Goal: Navigation & Orientation: Find specific page/section

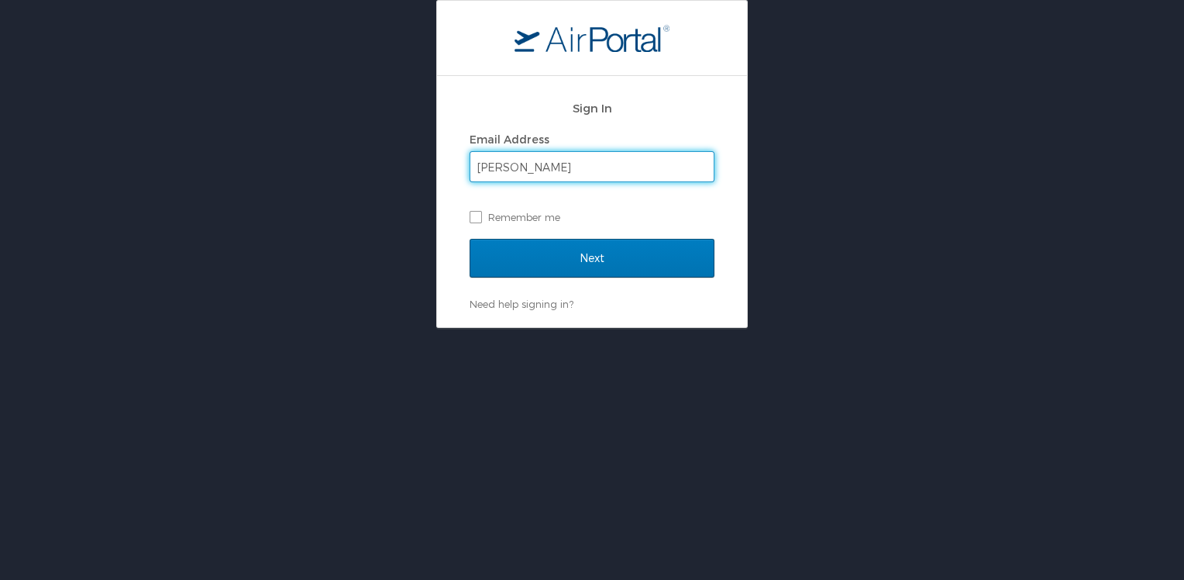
drag, startPoint x: 511, startPoint y: 164, endPoint x: 516, endPoint y: 172, distance: 9.7
drag, startPoint x: 516, startPoint y: 172, endPoint x: 473, endPoint y: 155, distance: 46.6
type input "[PERSON_NAME][EMAIL_ADDRESS][PERSON_NAME][DOMAIN_NAME]"
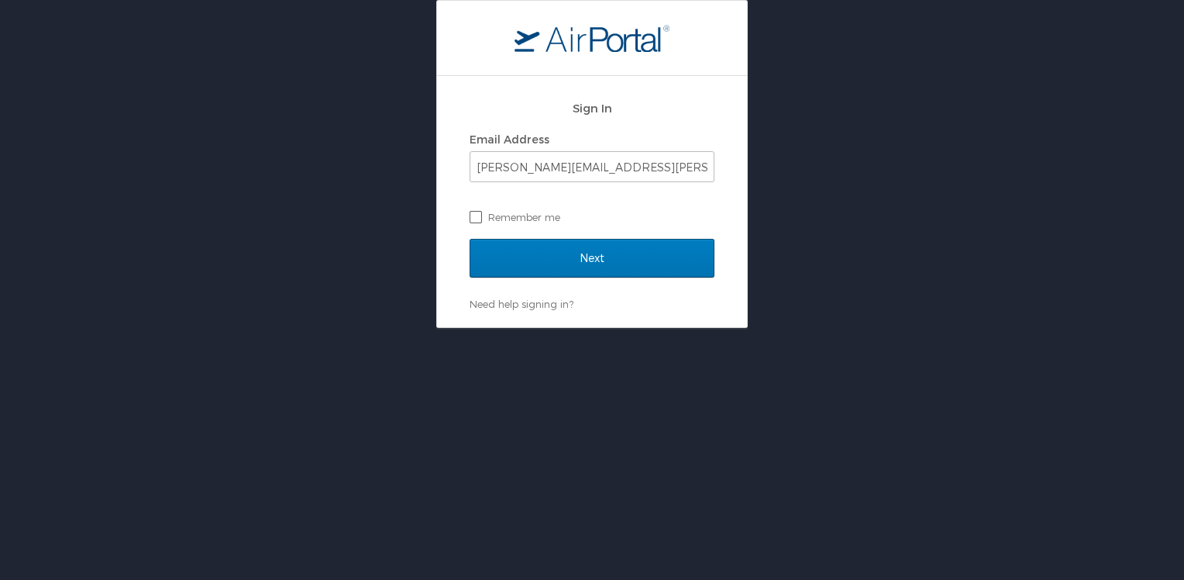
click at [496, 215] on label "Remember me" at bounding box center [592, 216] width 245 height 23
click at [480, 215] on input "Remember me" at bounding box center [475, 216] width 10 height 10
checkbox input "true"
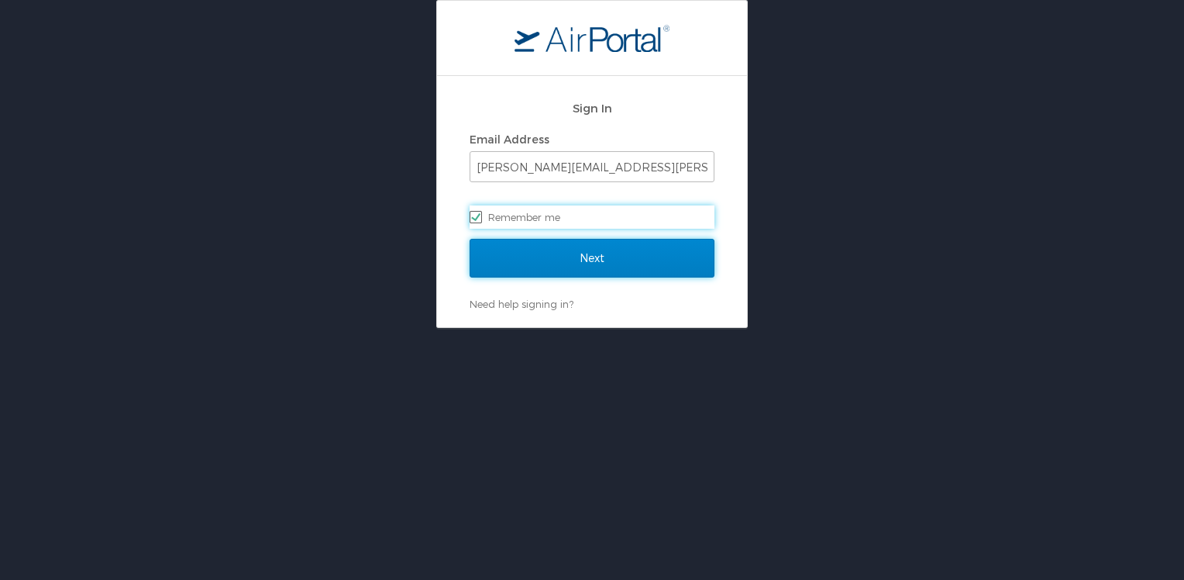
click at [585, 252] on input "Next" at bounding box center [592, 258] width 245 height 39
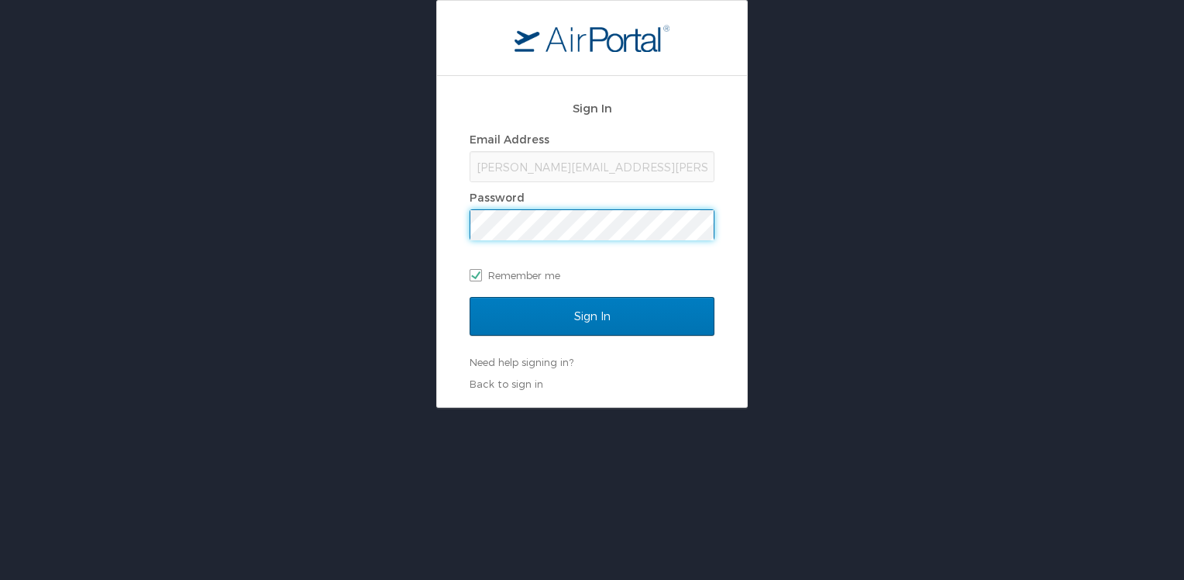
click at [470, 297] on input "Sign In" at bounding box center [592, 316] width 245 height 39
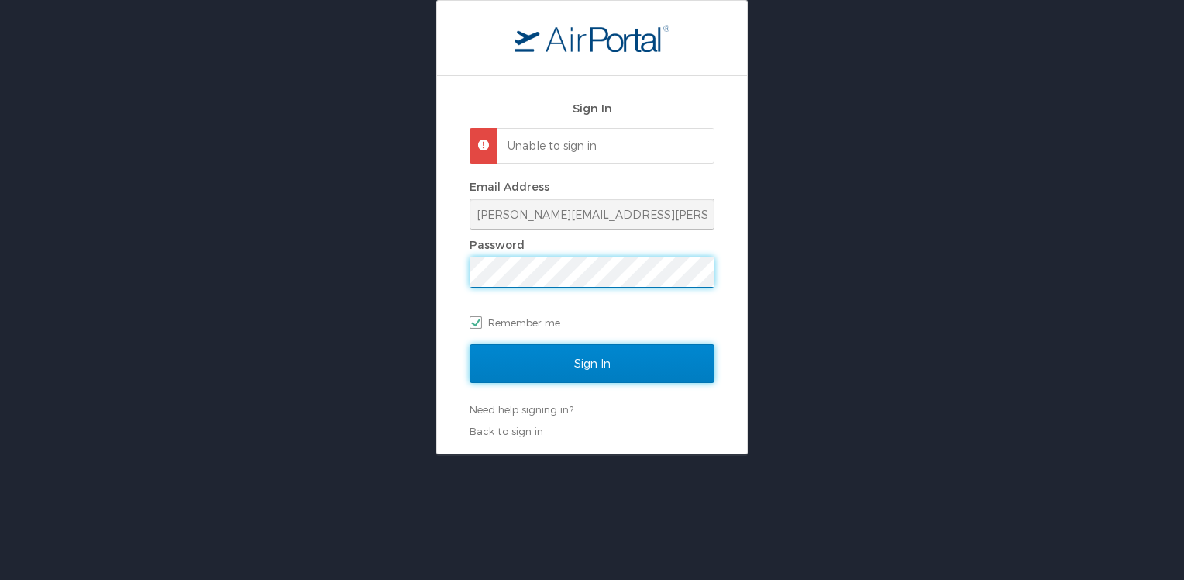
click at [575, 367] on input "Sign In" at bounding box center [592, 363] width 245 height 39
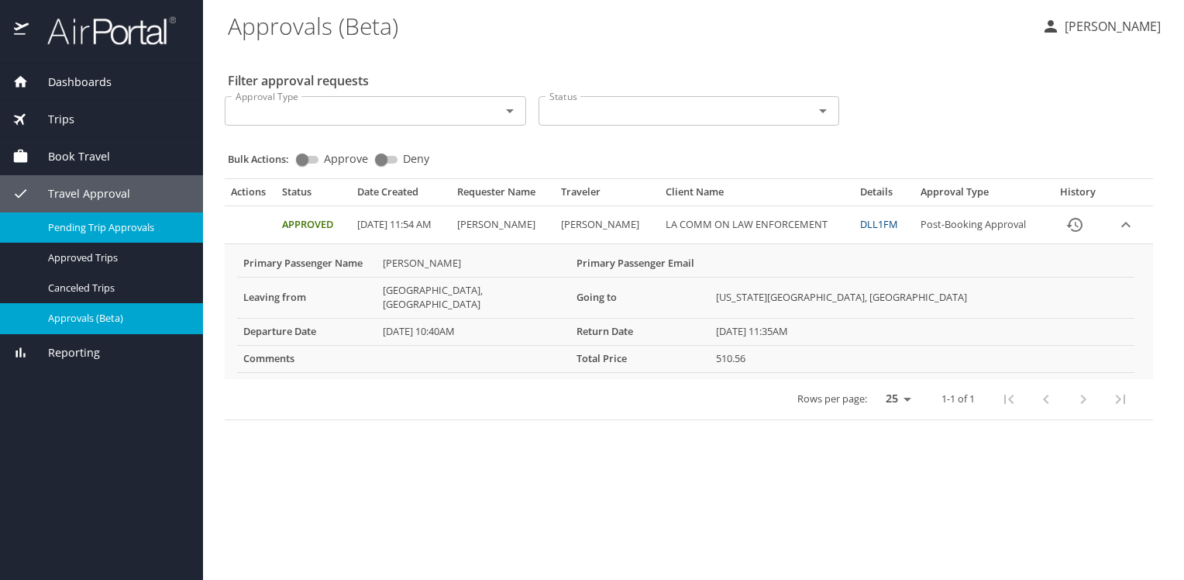
click at [118, 228] on span "Pending Trip Approvals" at bounding box center [116, 227] width 136 height 15
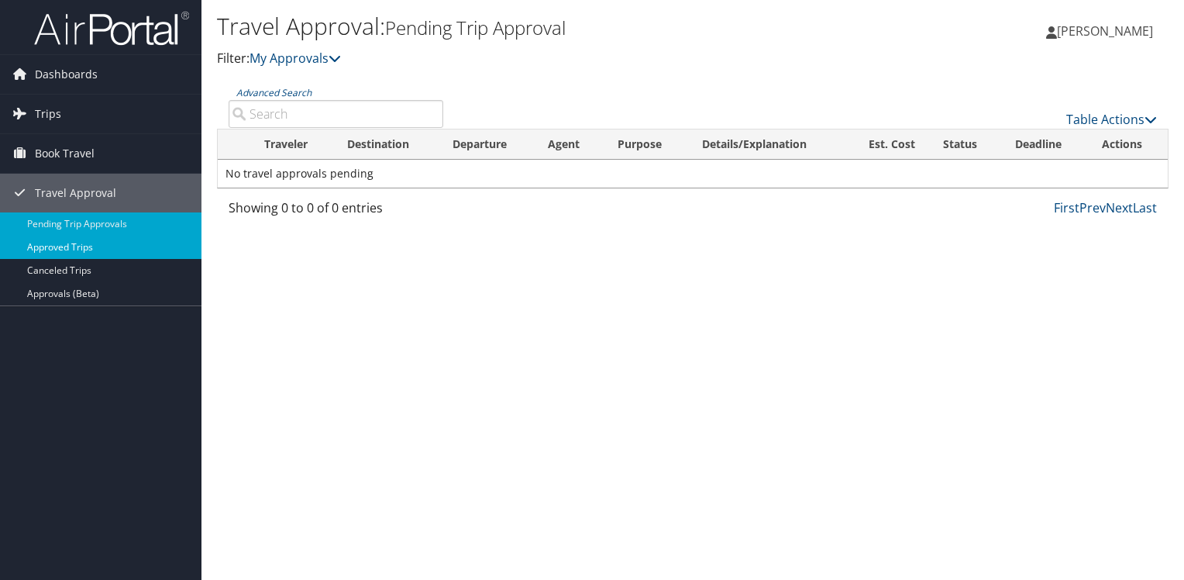
click at [50, 246] on link "Approved Trips" at bounding box center [100, 247] width 201 height 23
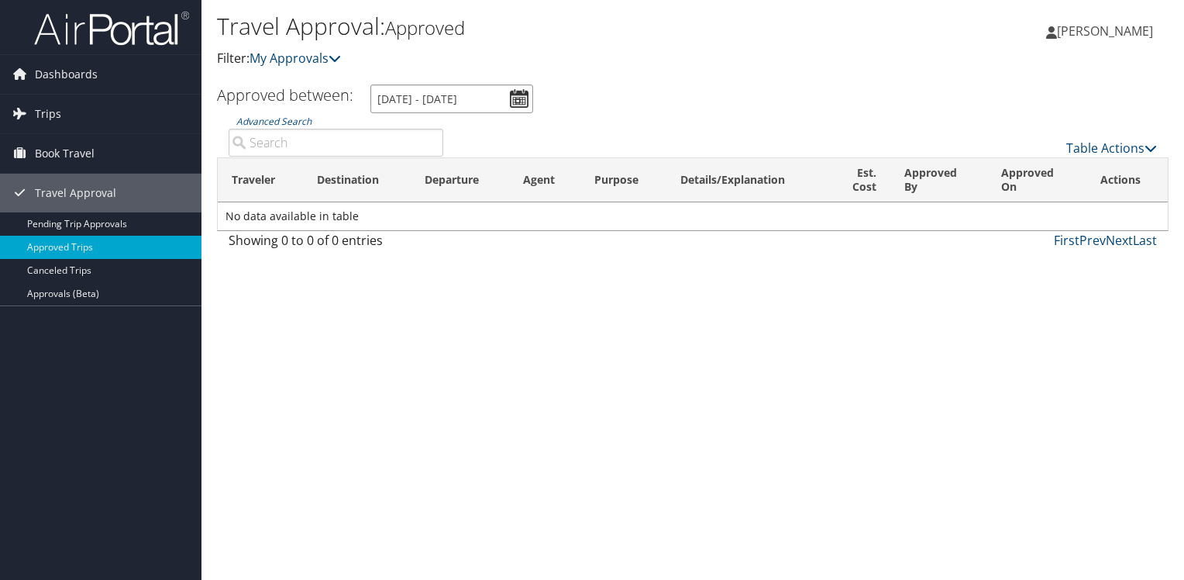
click at [515, 100] on input "9/1/2025 - 10/1/2025" at bounding box center [451, 98] width 163 height 29
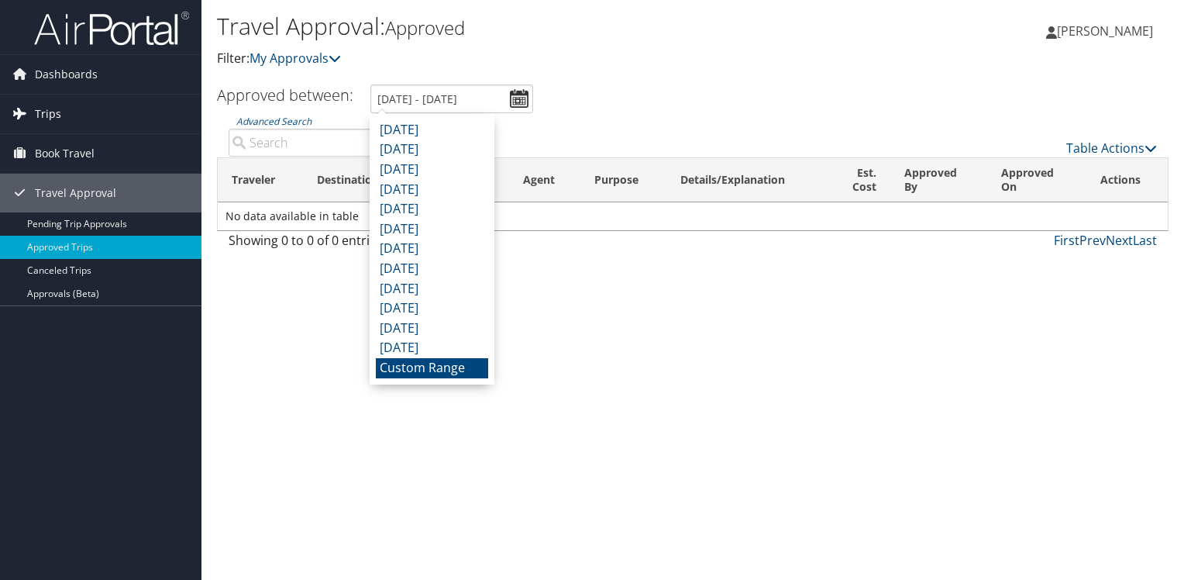
click at [90, 108] on link "Trips" at bounding box center [100, 114] width 201 height 39
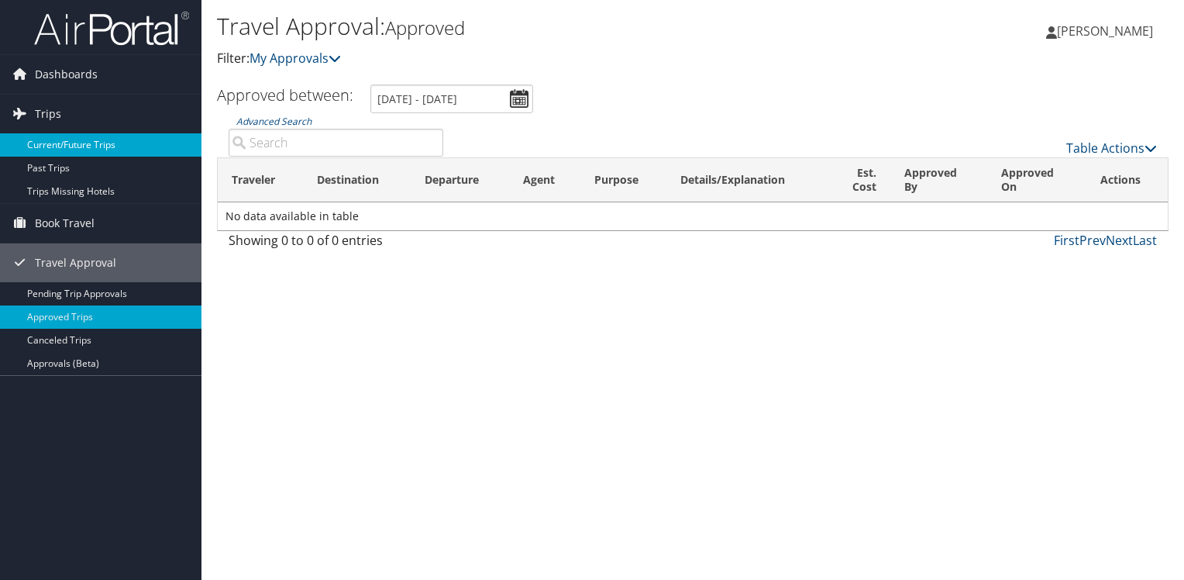
click at [98, 136] on link "Current/Future Trips" at bounding box center [100, 144] width 201 height 23
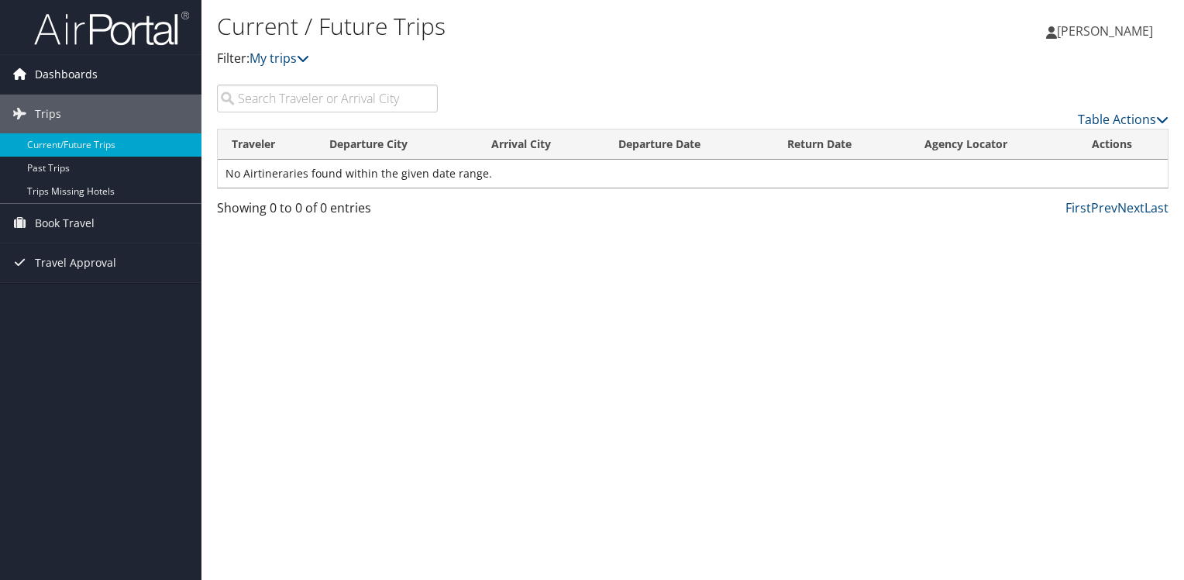
click at [70, 79] on span "Dashboards" at bounding box center [66, 74] width 63 height 39
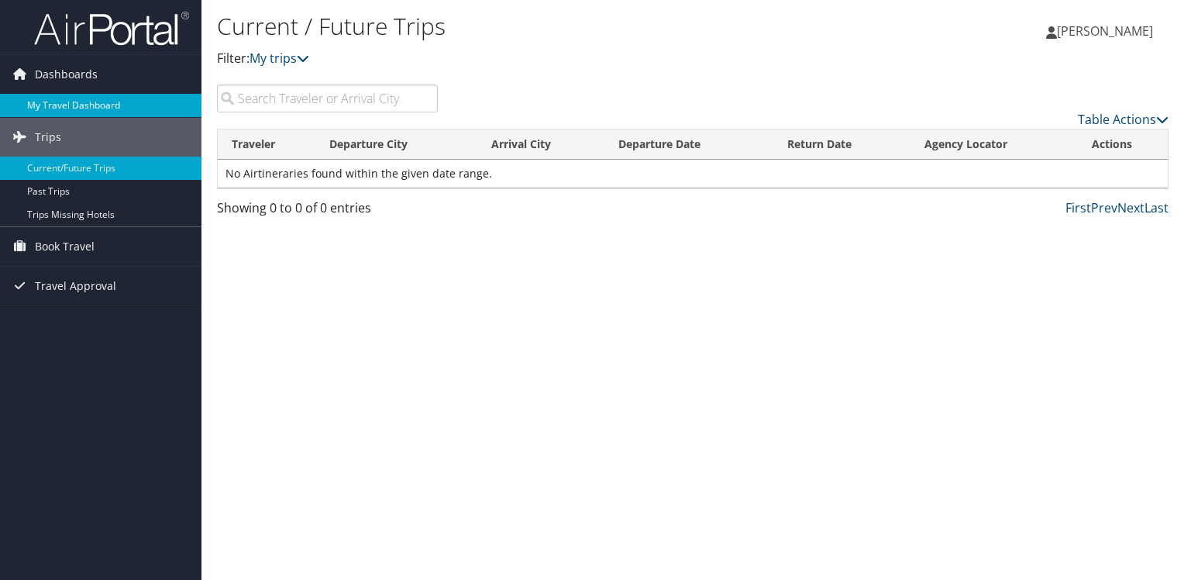
click at [98, 104] on link "My Travel Dashboard" at bounding box center [100, 105] width 201 height 23
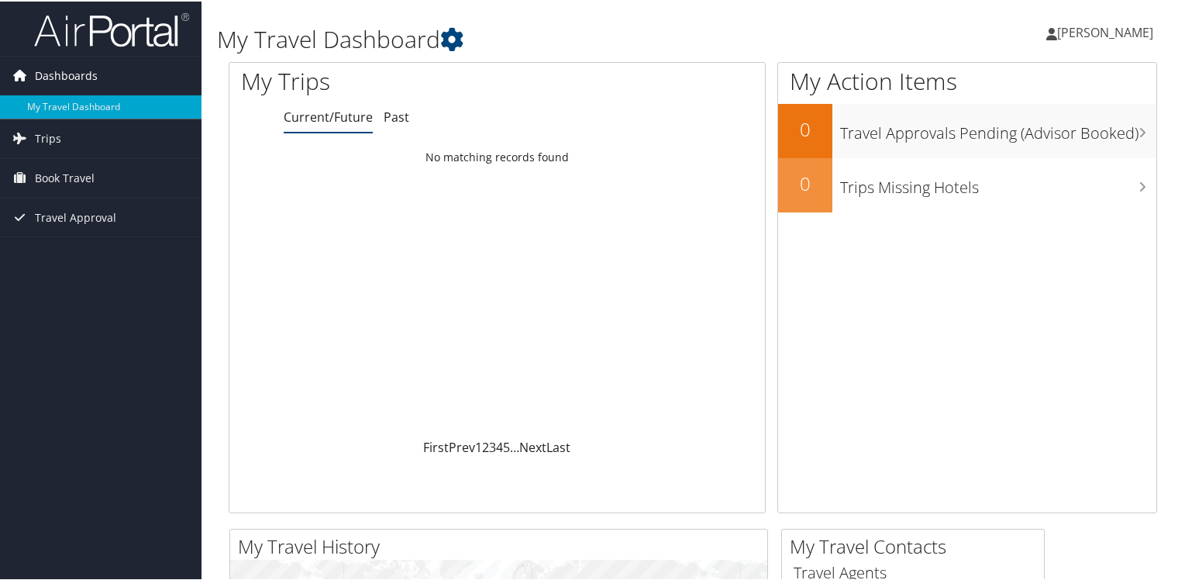
click at [102, 78] on link "Dashboards" at bounding box center [100, 74] width 201 height 39
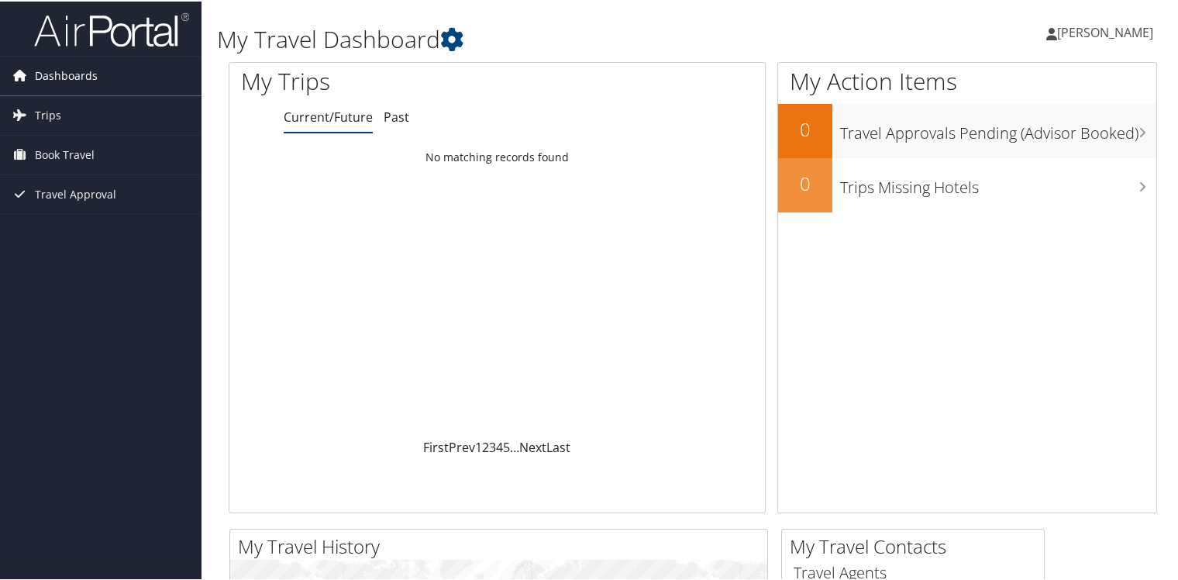
click at [84, 74] on span "Dashboards" at bounding box center [66, 74] width 63 height 39
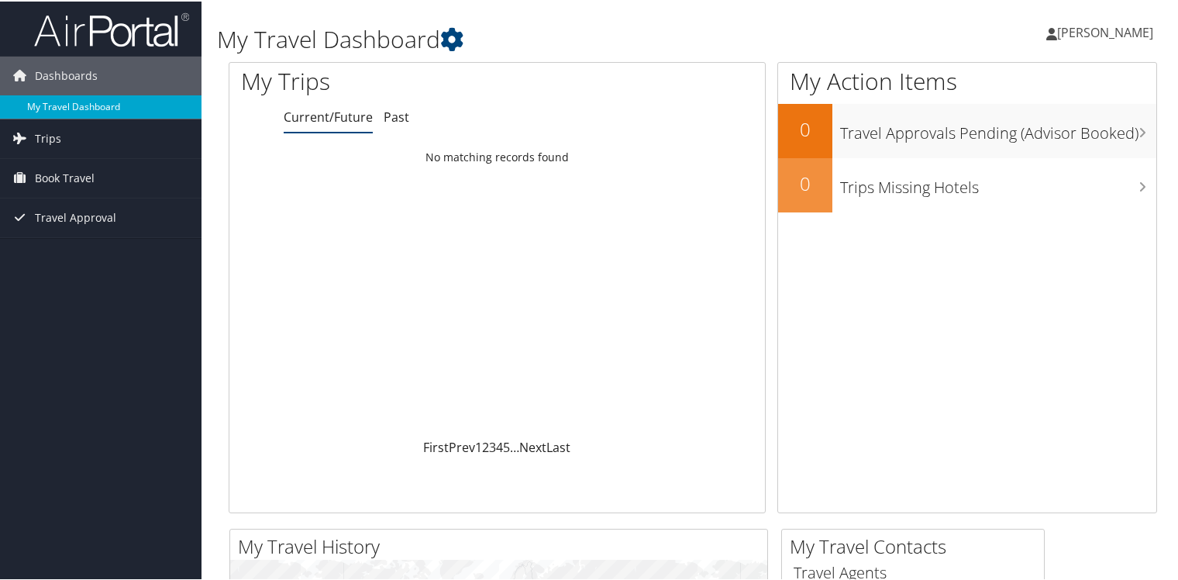
click at [53, 105] on link "My Travel Dashboard" at bounding box center [100, 105] width 201 height 23
